Goal: Check status: Check status

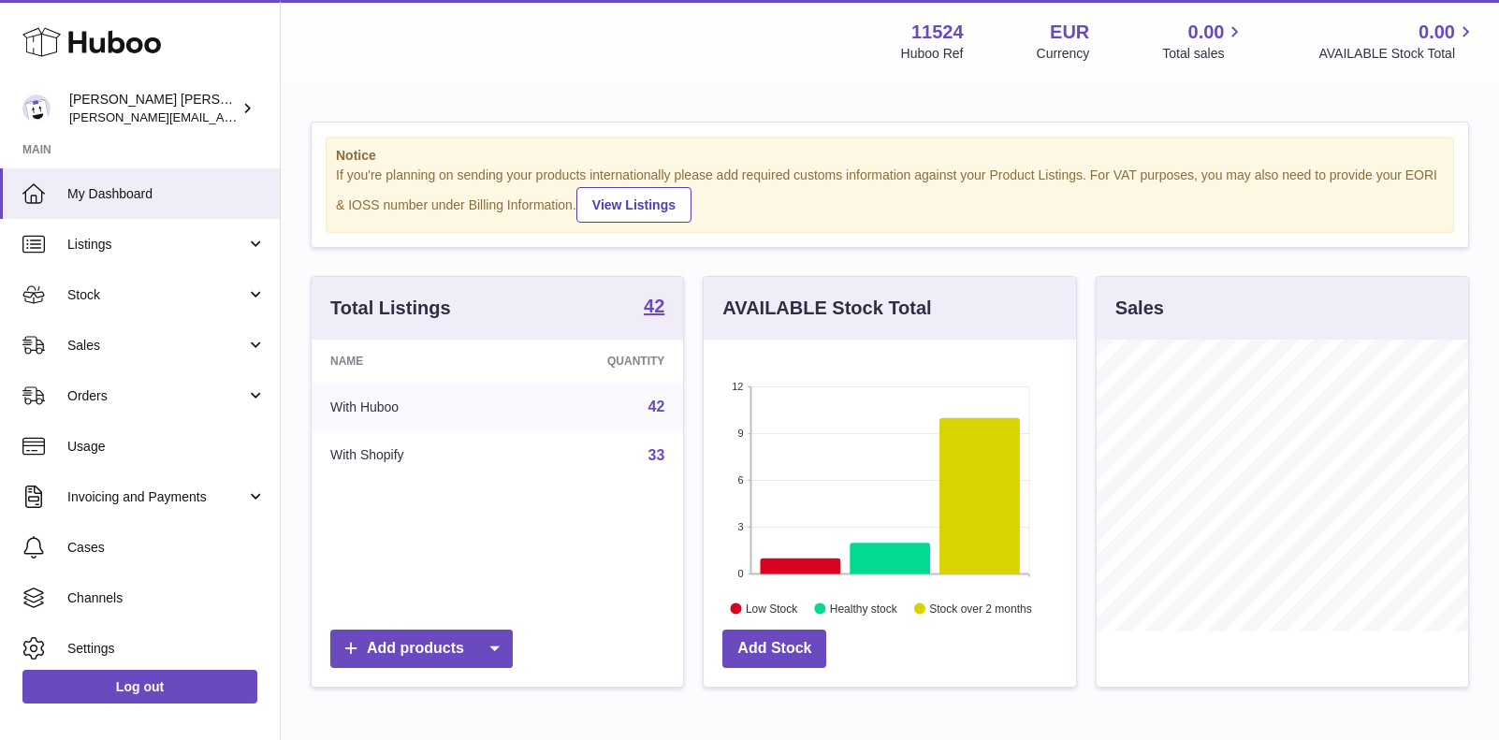
scroll to position [292, 372]
click at [101, 287] on span "Stock" at bounding box center [156, 295] width 179 height 18
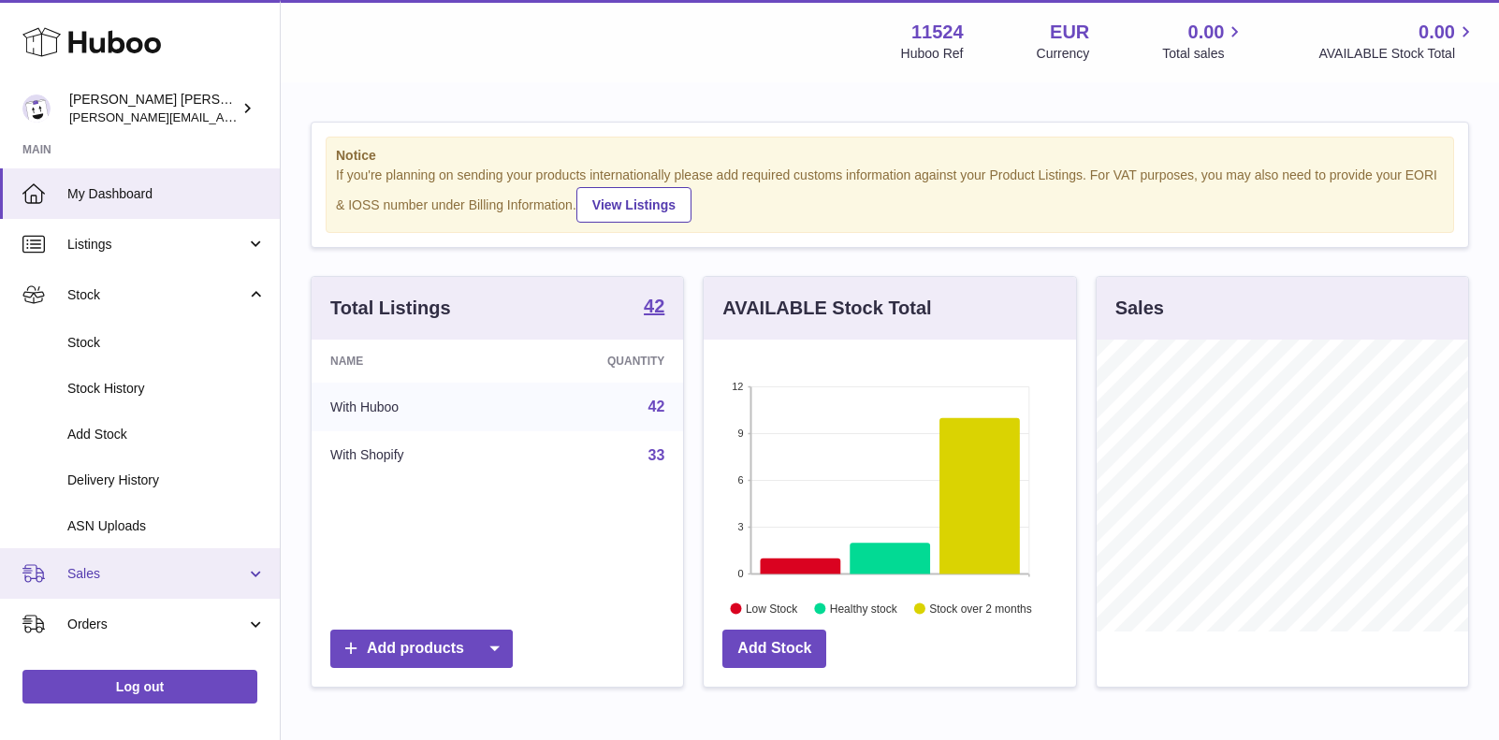
click at [80, 573] on span "Sales" at bounding box center [156, 574] width 179 height 18
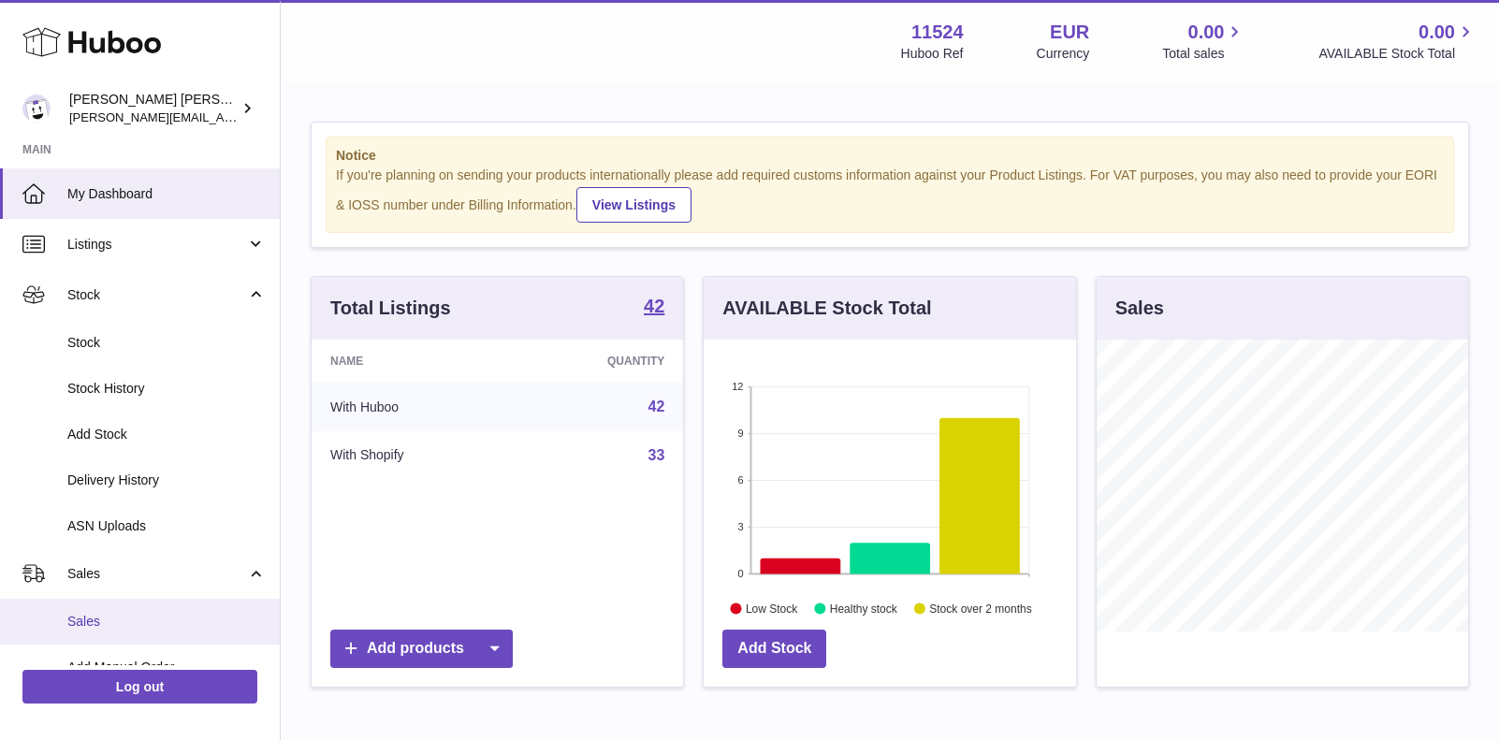
click at [89, 615] on span "Sales" at bounding box center [166, 622] width 198 height 18
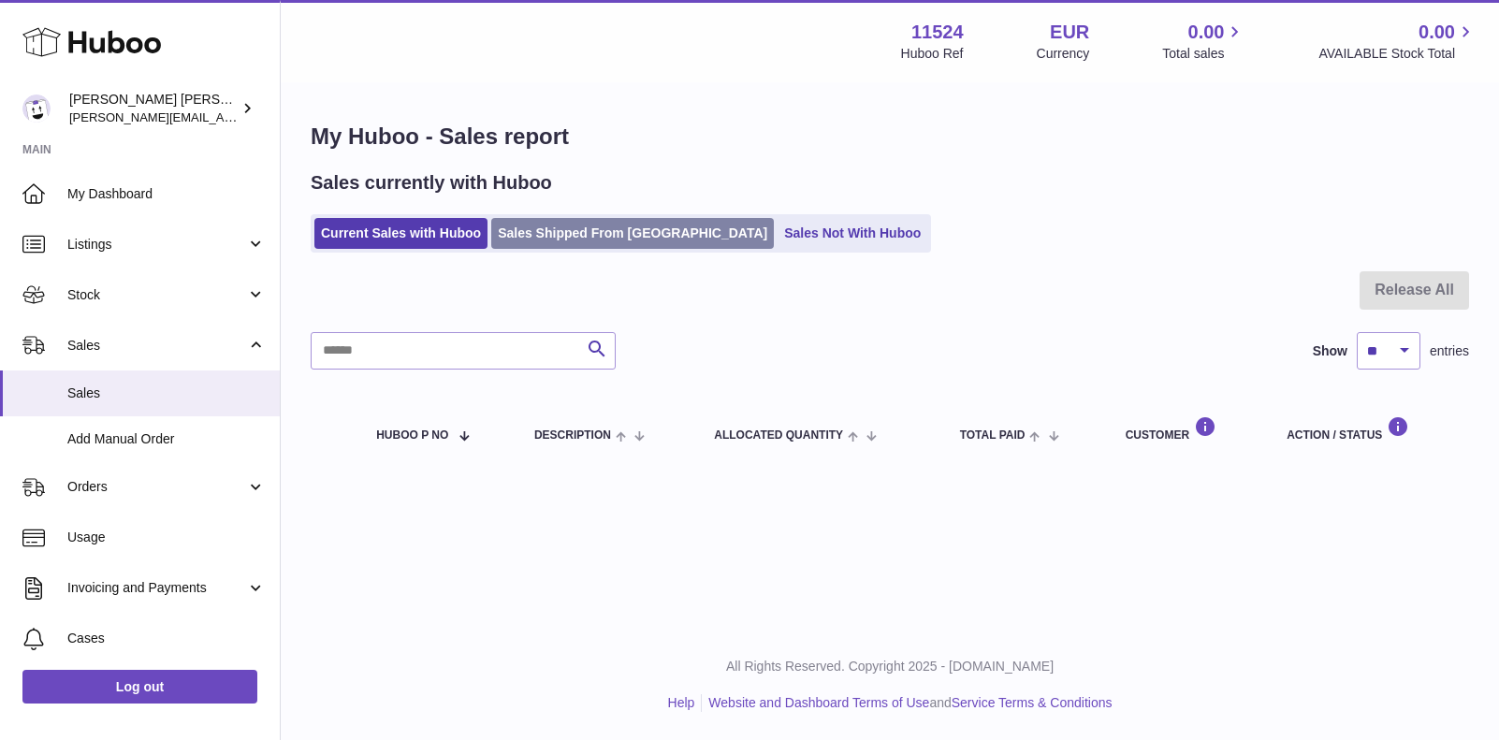
click at [599, 226] on link "Sales Shipped From [GEOGRAPHIC_DATA]" at bounding box center [632, 233] width 283 height 31
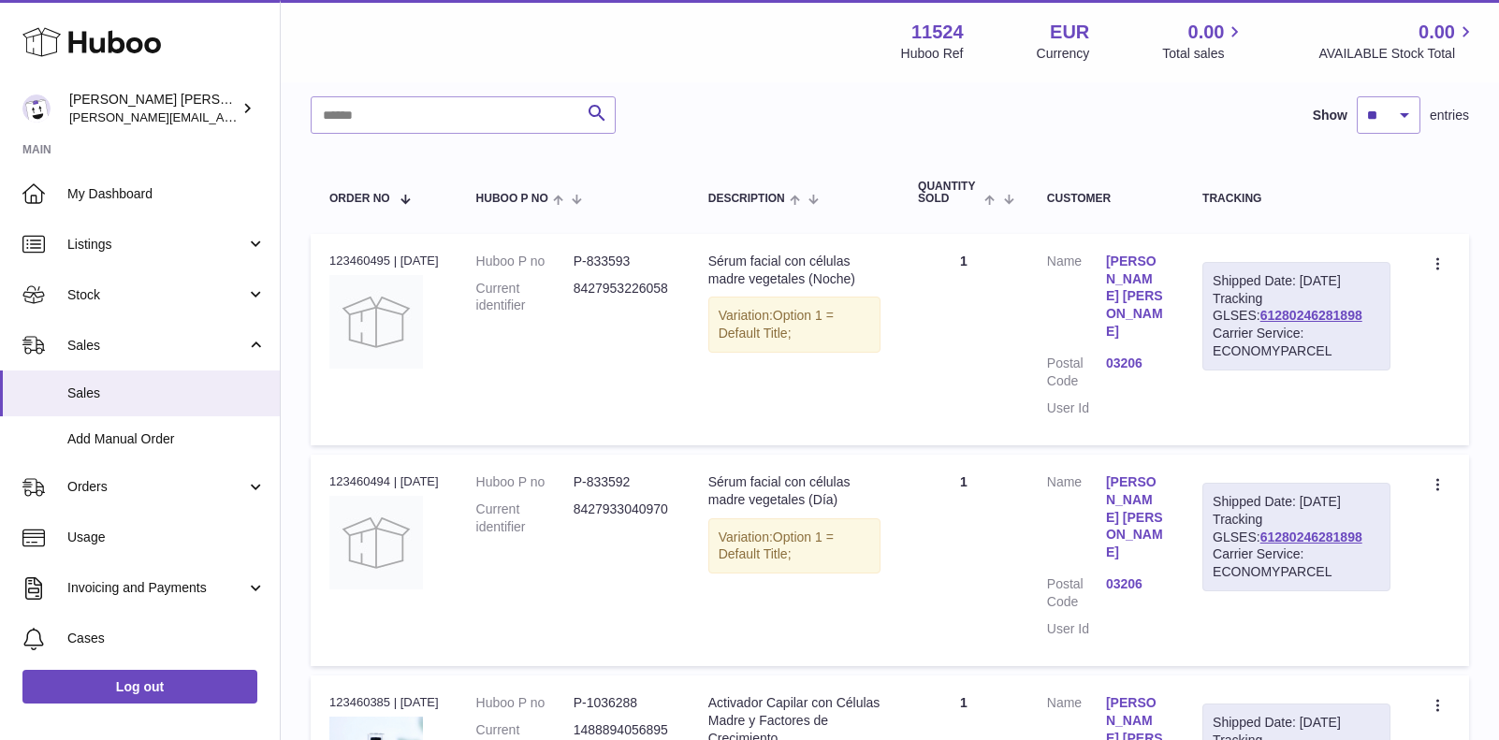
scroll to position [217, 0]
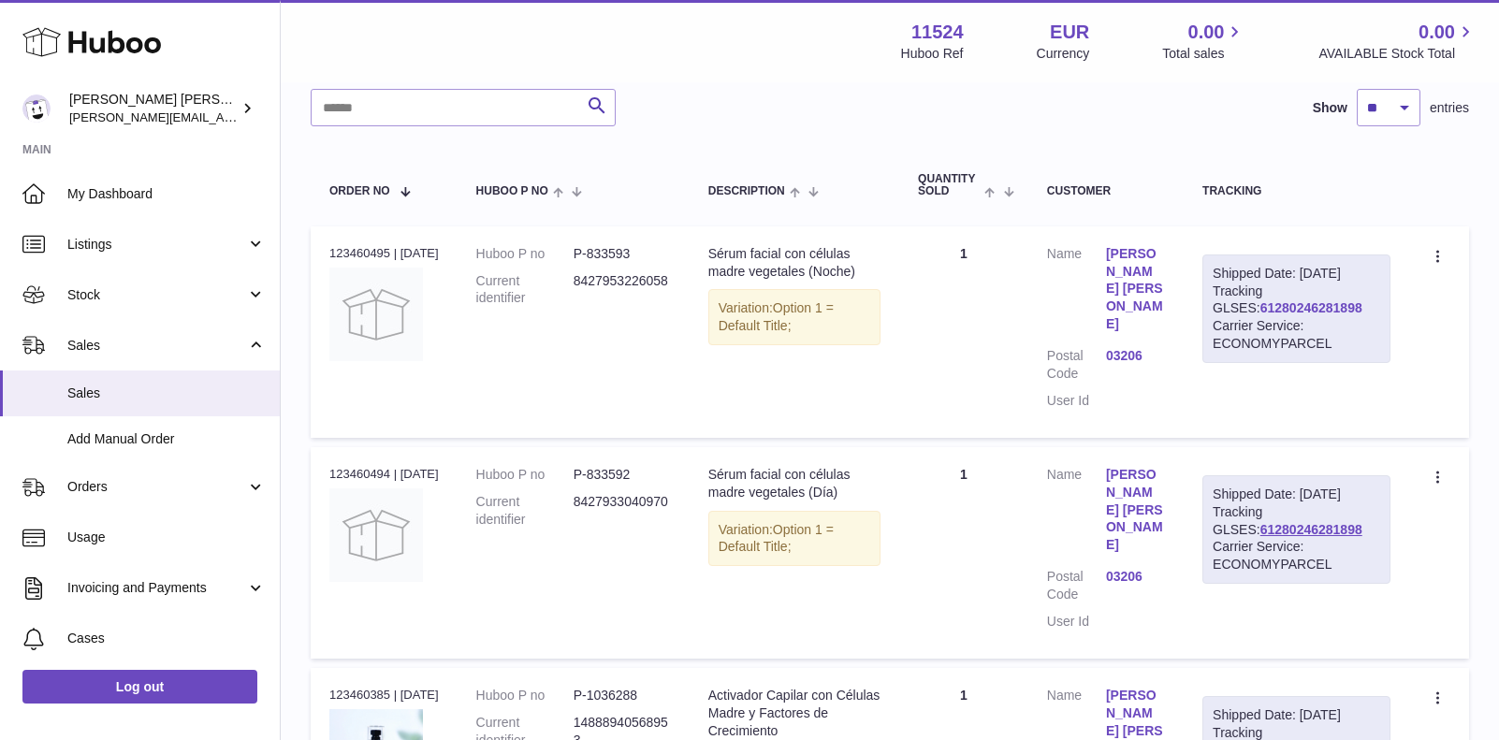
click at [1336, 315] on link "61280246281898" at bounding box center [1312, 307] width 102 height 15
drag, startPoint x: 1388, startPoint y: 322, endPoint x: 1238, endPoint y: 322, distance: 149.7
click at [1238, 322] on td "Shipped Date: [DATE] Tracking GLSES: 61280246281898 Carrier Service: ECONOMYPAR…" at bounding box center [1297, 331] width 226 height 211
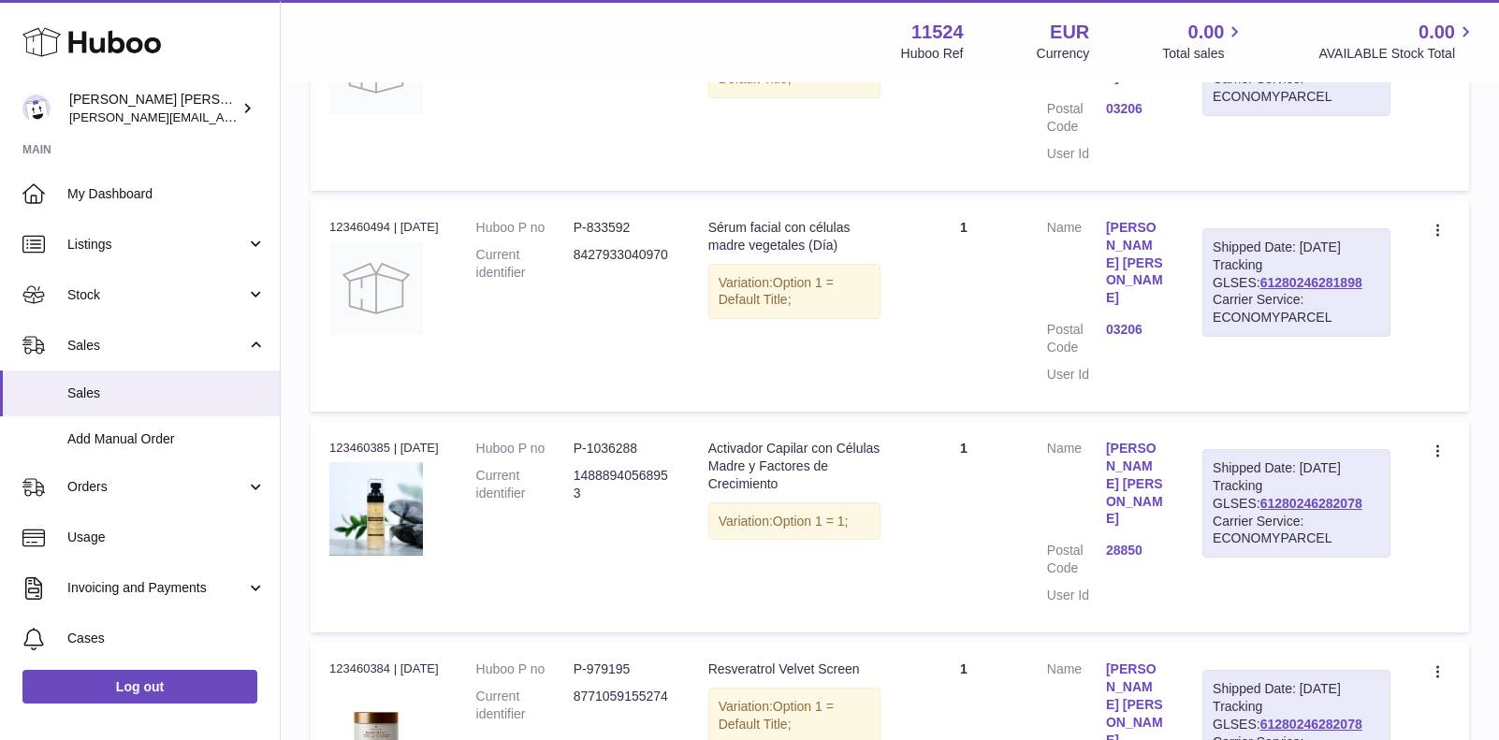
scroll to position [428, 0]
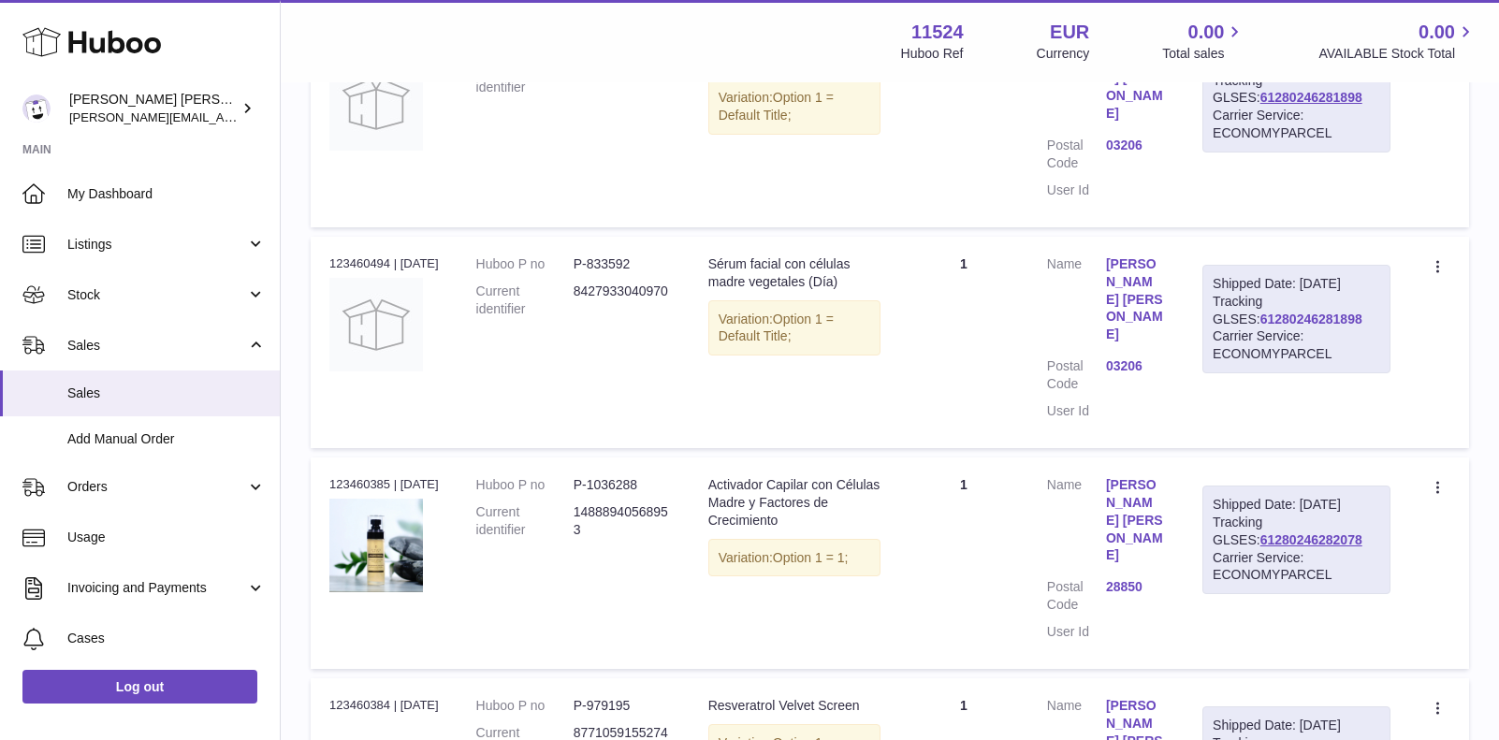
copy div "61280246281898"
drag, startPoint x: 1378, startPoint y: 295, endPoint x: 1261, endPoint y: 298, distance: 117.0
click at [1261, 298] on div "Shipped Date: [DATE] Tracking GLSES: 61280246281898 Carrier Service: ECONOMYPAR…" at bounding box center [1297, 319] width 188 height 109
